Goal: Answer question/provide support

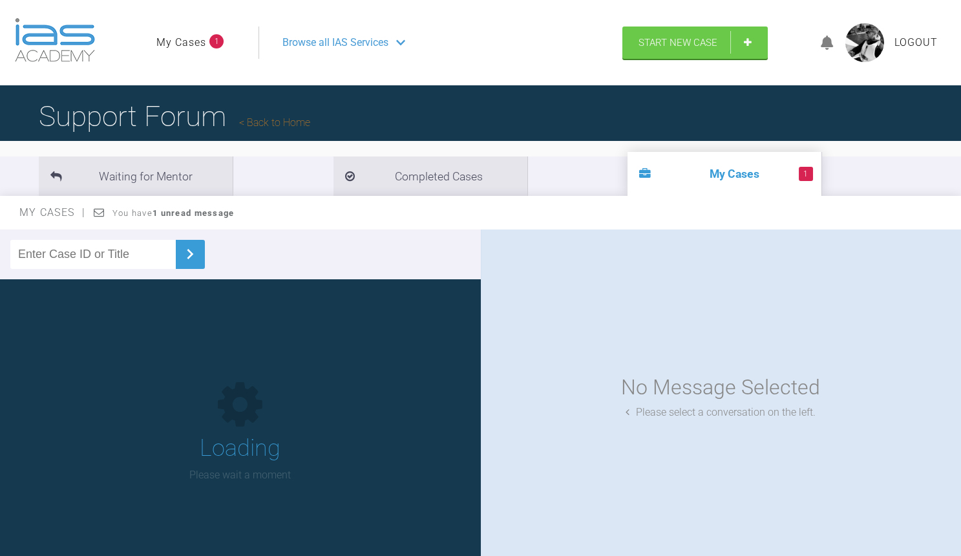
click at [182, 43] on link "My Cases" at bounding box center [181, 42] width 50 height 17
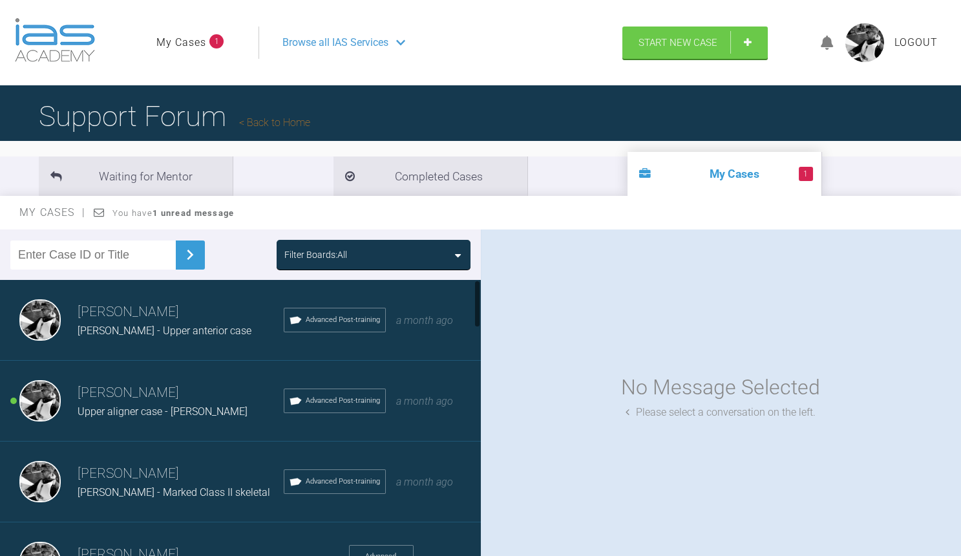
click at [227, 414] on div "Upper aligner case - [PERSON_NAME]" at bounding box center [181, 411] width 206 height 17
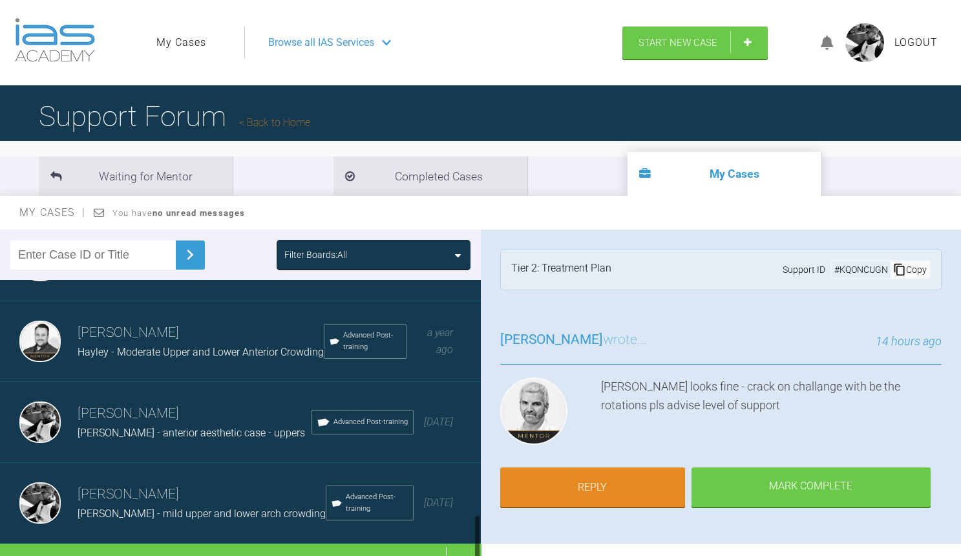
scroll to position [1364, 0]
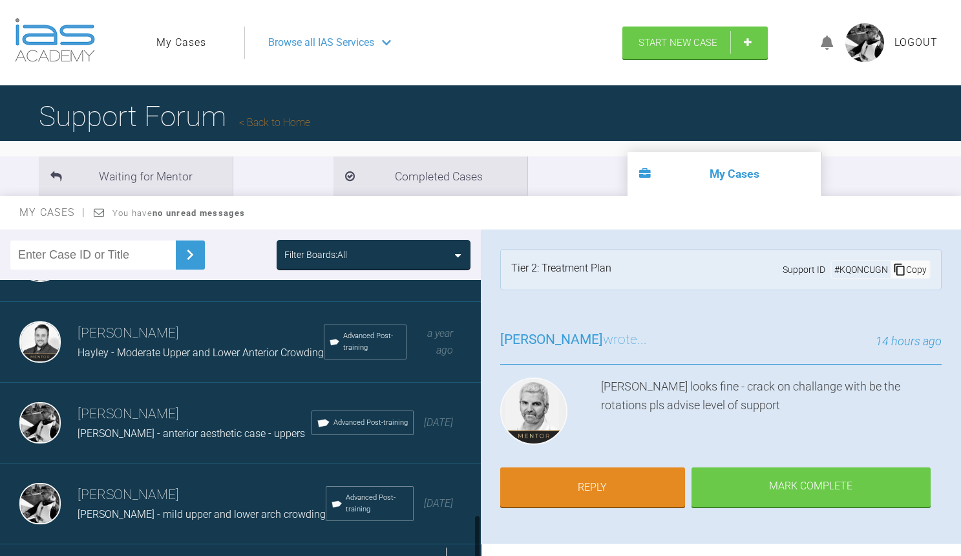
click at [265, 544] on div "Load more" at bounding box center [240, 564] width 481 height 40
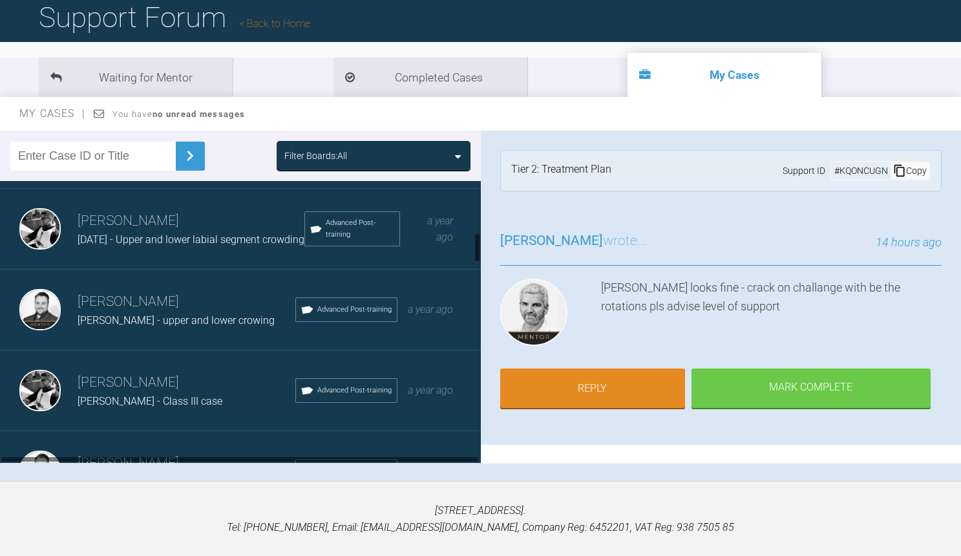
scroll to position [481, 0]
click at [227, 313] on div "[PERSON_NAME] - upper and lower crowing" at bounding box center [187, 321] width 218 height 17
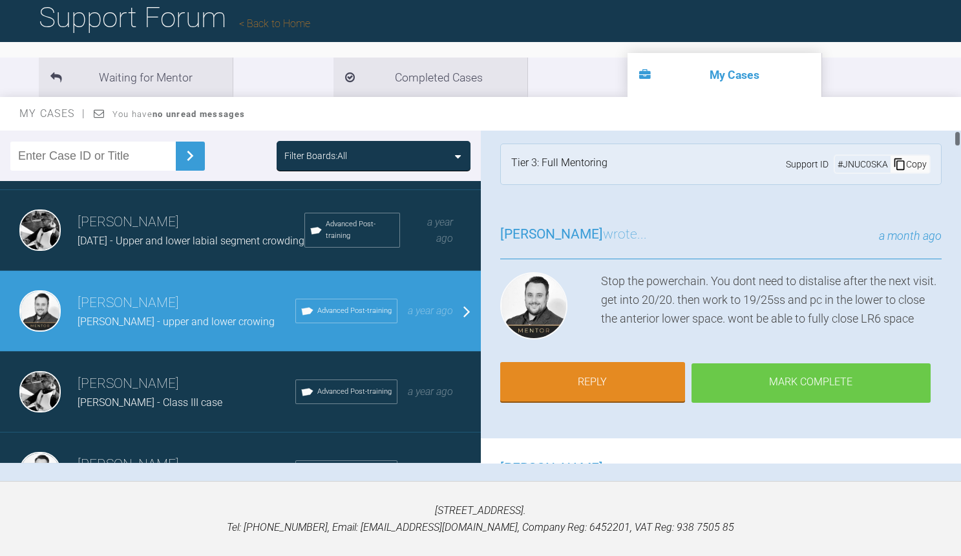
scroll to position [5, 0]
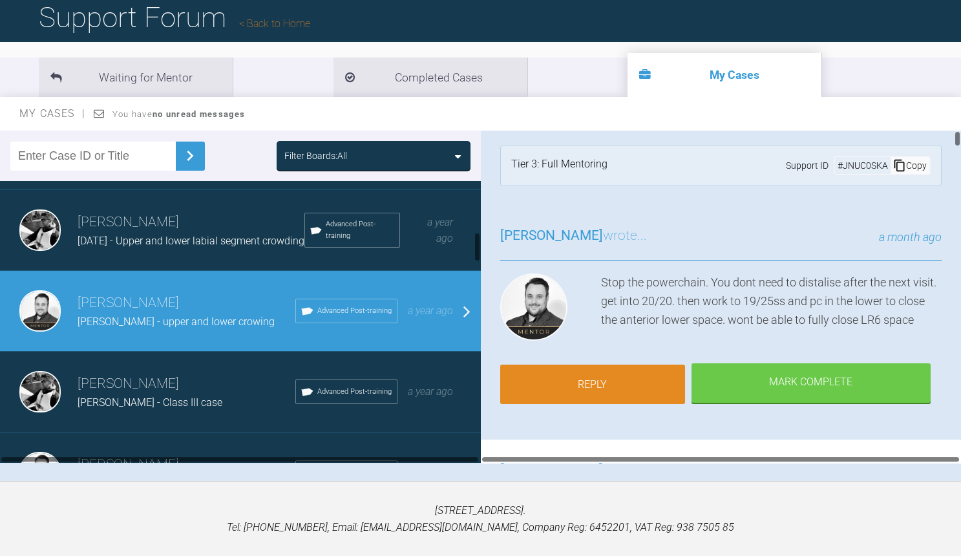
click at [627, 374] on link "Reply" at bounding box center [592, 384] width 185 height 40
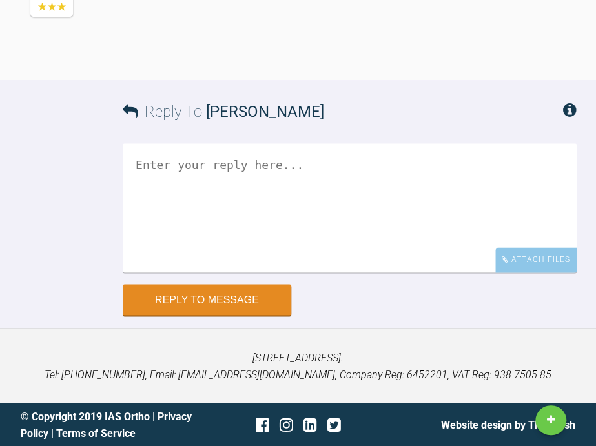
scroll to position [13451, 0]
click at [518, 258] on div "Attach Files" at bounding box center [535, 259] width 81 height 25
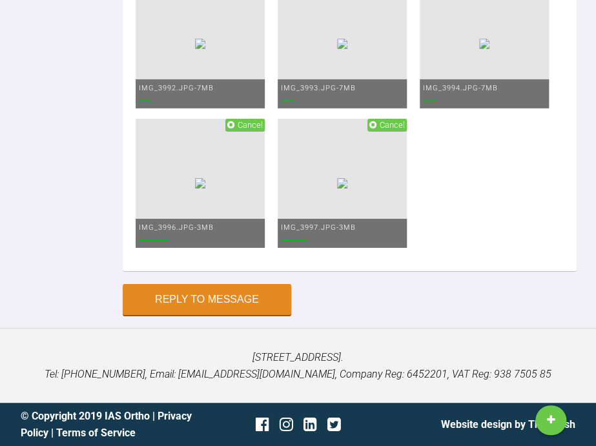
type textarea "g"
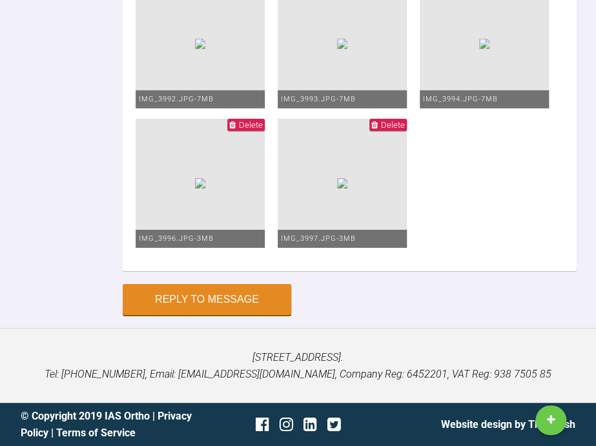
type textarea "[PERSON_NAME] - into 20/20 NiTi u/l 19/25 Niti nv - would you wait until in ss …"
click at [207, 302] on button "Reply to Message" at bounding box center [207, 301] width 169 height 31
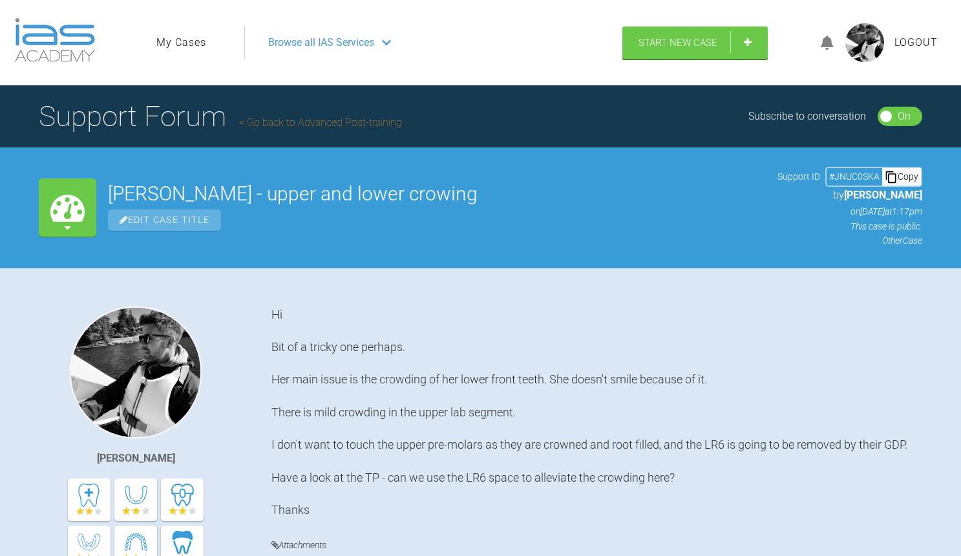
scroll to position [0, 0]
click at [178, 47] on link "My Cases" at bounding box center [181, 42] width 50 height 17
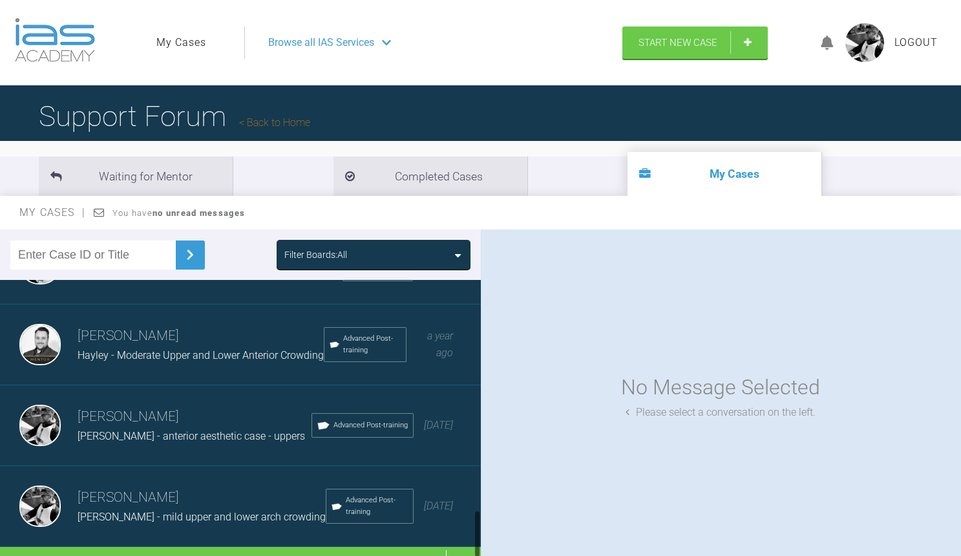
scroll to position [1338, 0]
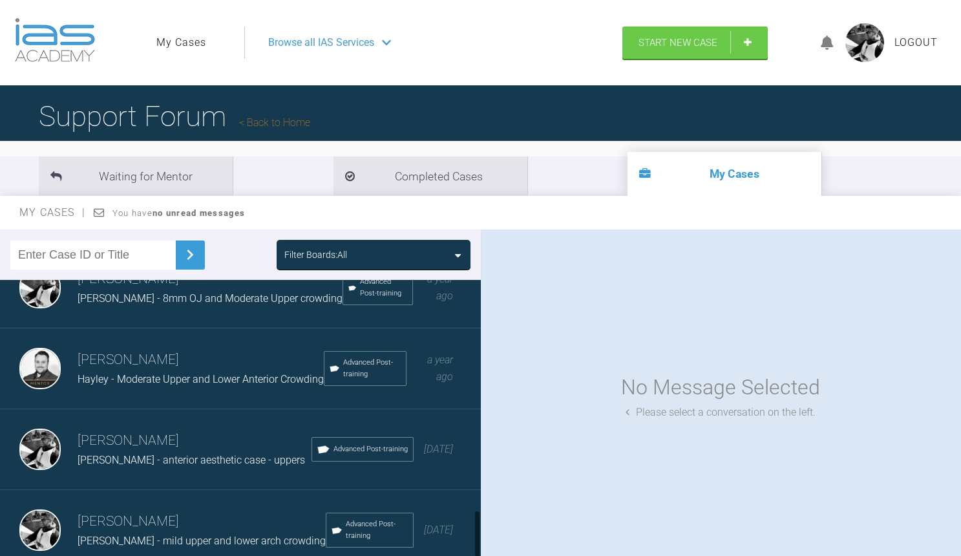
click at [169, 510] on h3 "[PERSON_NAME]" at bounding box center [202, 521] width 248 height 22
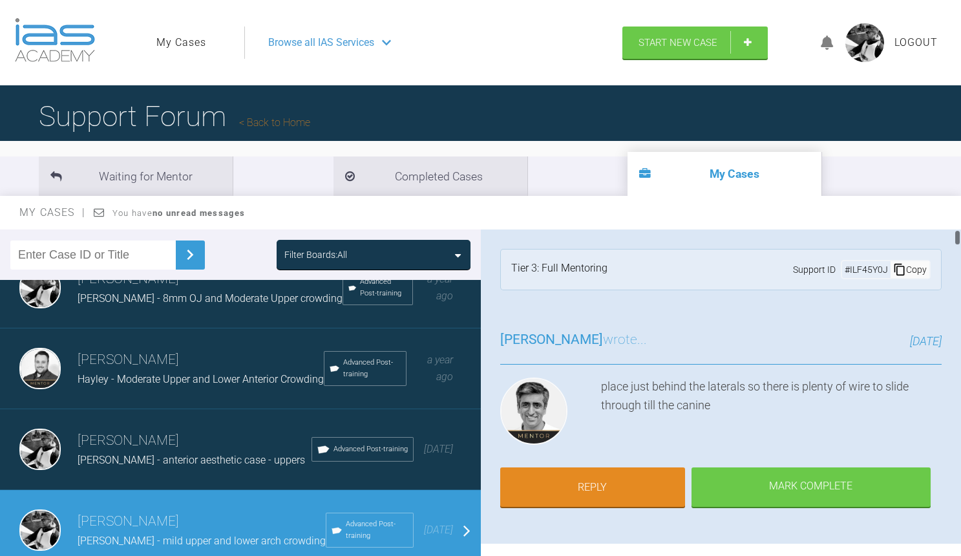
scroll to position [0, 0]
